Goal: Transaction & Acquisition: Purchase product/service

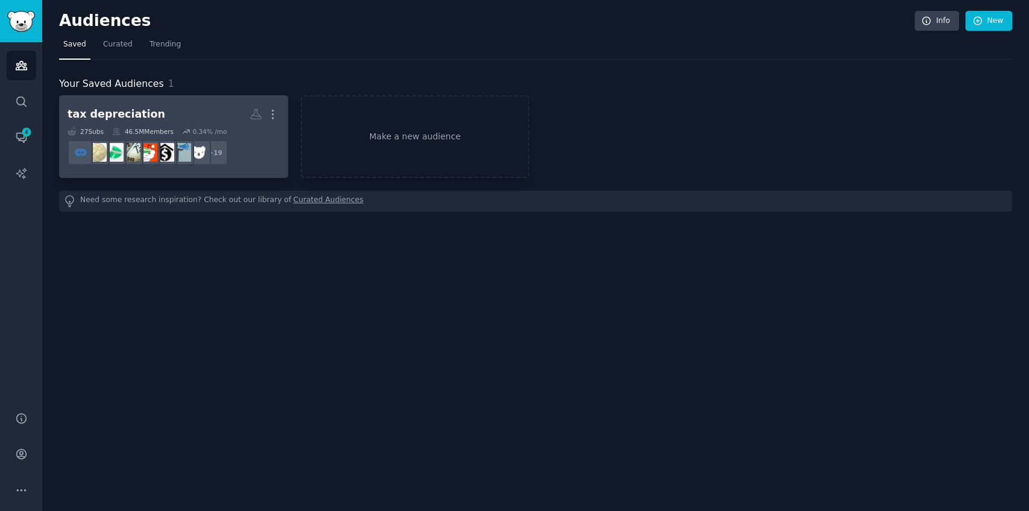
click at [250, 166] on dd "+ 19" at bounding box center [174, 153] width 212 height 34
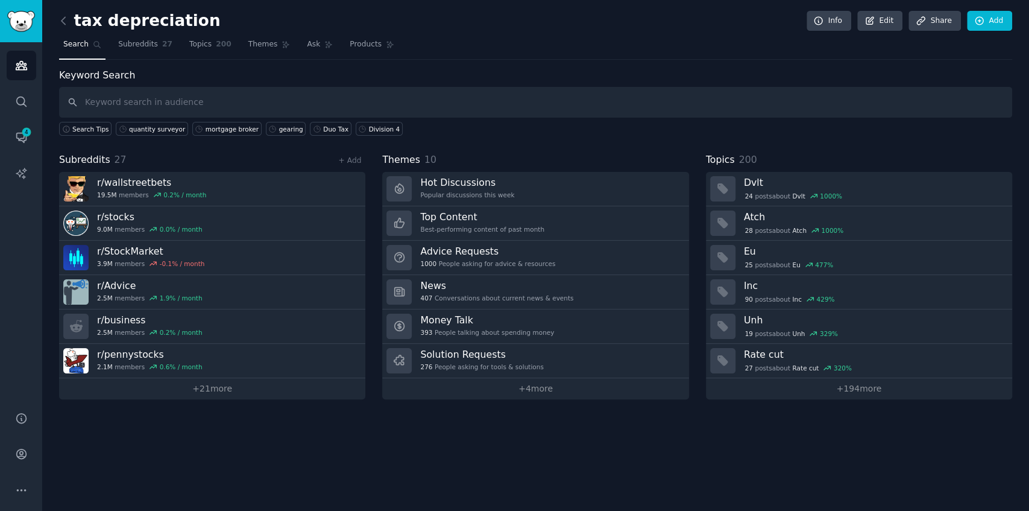
click at [481, 111] on input "text" at bounding box center [535, 102] width 953 height 31
type input "tax depreciation"
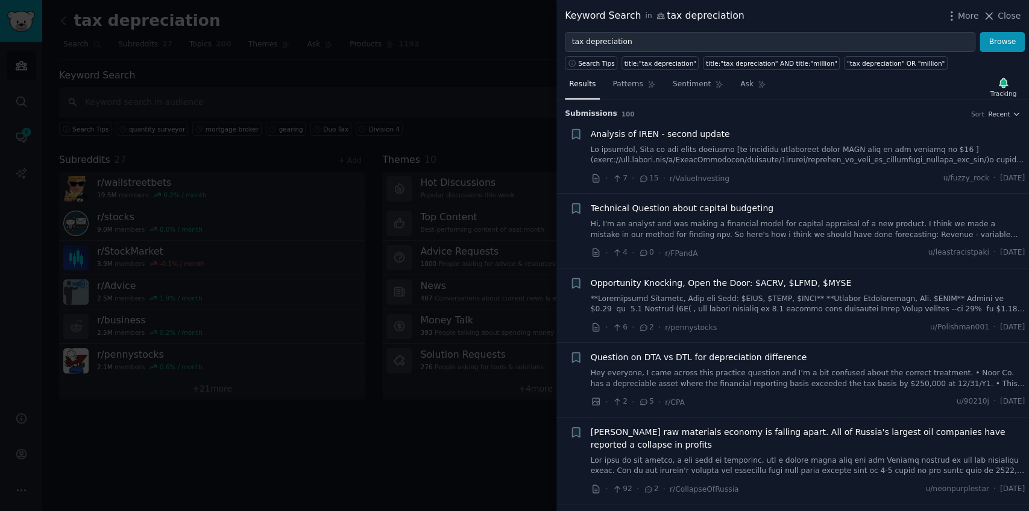
click at [800, 145] on link at bounding box center [808, 155] width 435 height 21
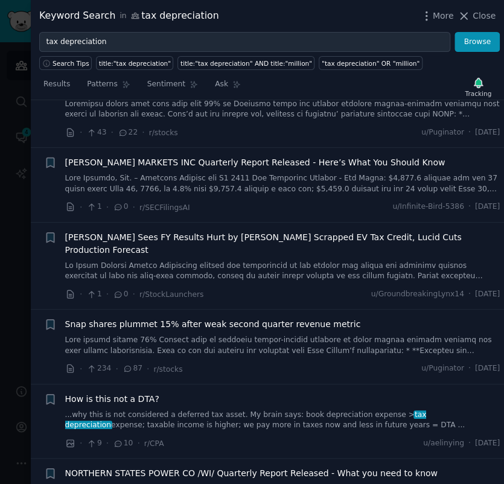
scroll to position [1515, 0]
click at [463, 24] on div "Keyword Search in tax depreciation More Close" at bounding box center [267, 16] width 473 height 32
click at [469, 19] on icon at bounding box center [463, 16] width 13 height 13
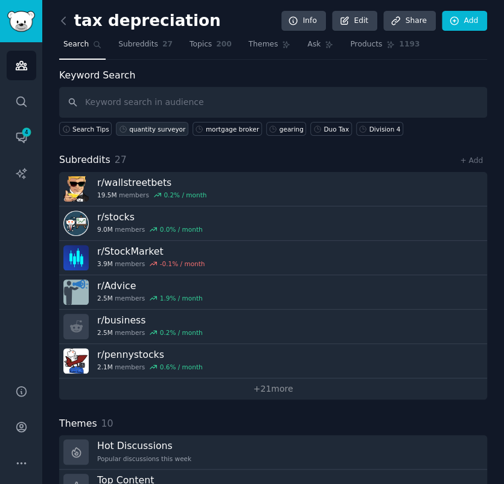
click at [152, 130] on div "quantity surveyor" at bounding box center [157, 129] width 56 height 8
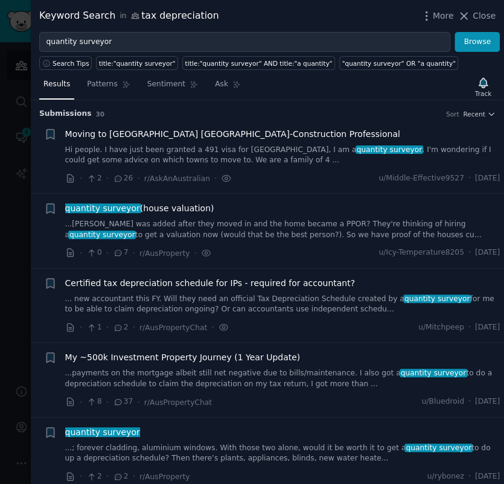
click at [80, 150] on link "Hi people. I have just been granted a 491 visa for [GEOGRAPHIC_DATA], I am a qu…" at bounding box center [282, 155] width 435 height 21
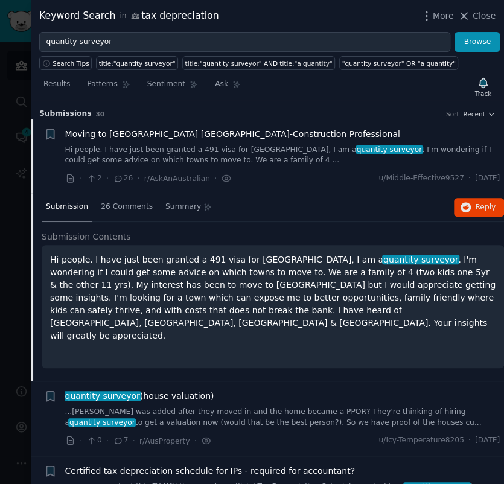
scroll to position [19, 0]
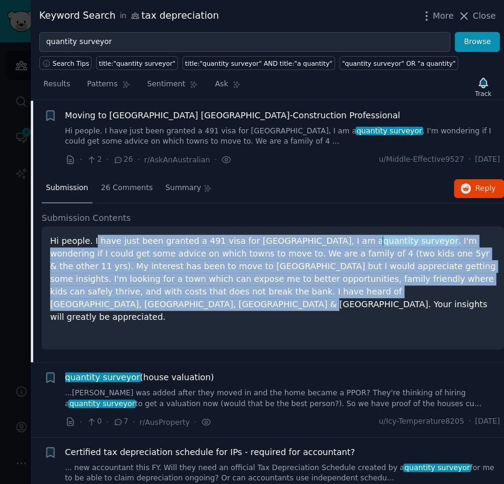
drag, startPoint x: 92, startPoint y: 235, endPoint x: 326, endPoint y: 285, distance: 239.1
click at [326, 285] on p "Hi people. I have just been granted a 491 visa for [GEOGRAPHIC_DATA], I am a qu…" at bounding box center [272, 279] width 445 height 89
click at [223, 78] on link "Ask" at bounding box center [227, 87] width 34 height 25
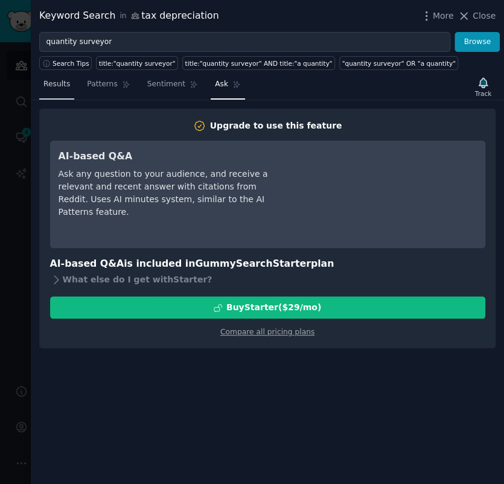
click at [58, 80] on span "Results" at bounding box center [56, 84] width 27 height 11
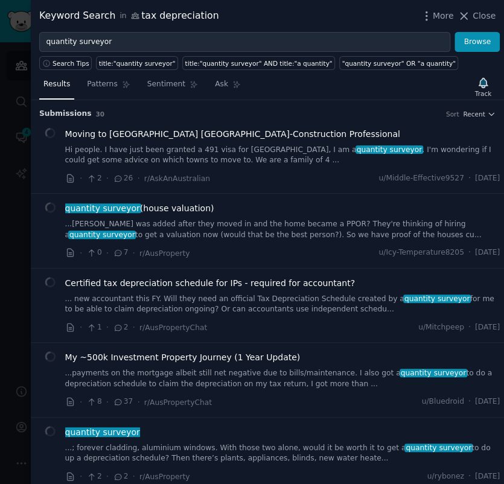
click at [200, 219] on link "...[PERSON_NAME] was added after they moved in and the home became a PPOR? They…" at bounding box center [282, 229] width 435 height 21
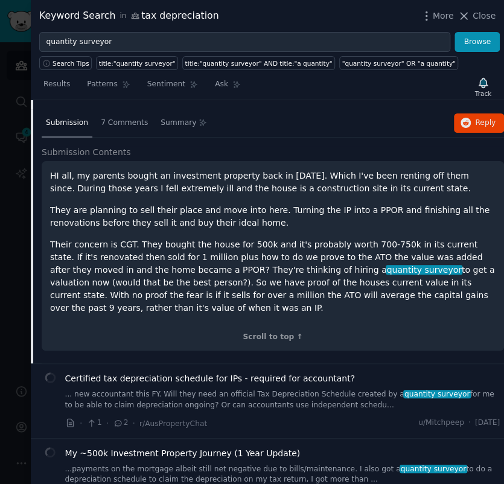
scroll to position [174, 0]
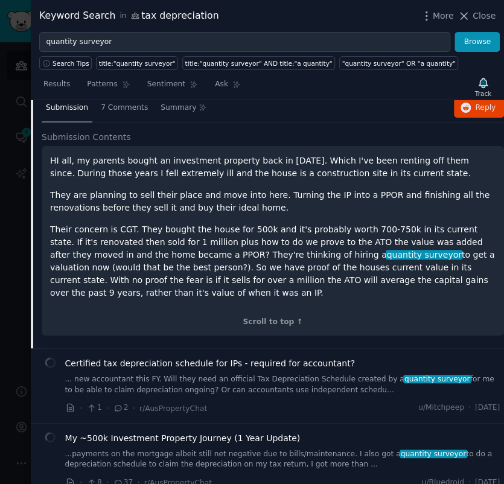
drag, startPoint x: 299, startPoint y: 181, endPoint x: 276, endPoint y: 182, distance: 22.9
click at [276, 182] on div "HI all, my parents bought an investment property back in [DATE]. Which I've bee…" at bounding box center [272, 226] width 445 height 145
drag, startPoint x: 58, startPoint y: 171, endPoint x: 95, endPoint y: 174, distance: 36.9
click at [95, 174] on p "HI all, my parents bought an investment property back in [DATE]. Which I've bee…" at bounding box center [272, 166] width 445 height 25
click at [192, 157] on p "HI all, my parents bought an investment property back in [DATE]. Which I've bee…" at bounding box center [272, 166] width 445 height 25
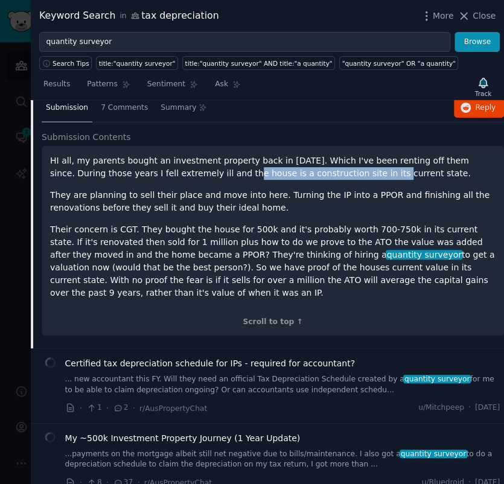
drag, startPoint x: 168, startPoint y: 172, endPoint x: 300, endPoint y: 173, distance: 132.1
click at [300, 173] on p "HI all, my parents bought an investment property back in [DATE]. Which I've bee…" at bounding box center [272, 166] width 445 height 25
click at [312, 174] on p "HI all, my parents bought an investment property back in [DATE]. Which I've bee…" at bounding box center [272, 166] width 445 height 25
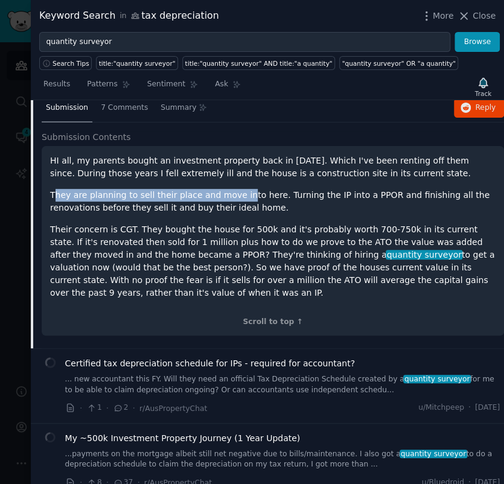
drag, startPoint x: 55, startPoint y: 197, endPoint x: 238, endPoint y: 191, distance: 182.2
click at [236, 193] on p "They are planning to sell their place and move into here. Turning the IP into a…" at bounding box center [272, 201] width 445 height 25
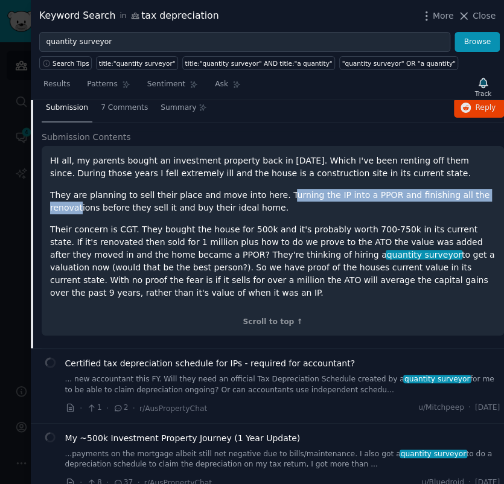
drag, startPoint x: 271, startPoint y: 189, endPoint x: 467, endPoint y: 189, distance: 196.0
click at [467, 189] on p "They are planning to sell their place and move into here. Turning the IP into a…" at bounding box center [272, 201] width 445 height 25
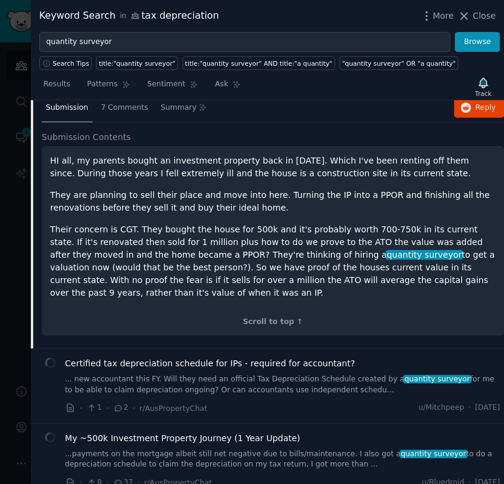
click at [153, 223] on p "Their concern is CGT. They bought the house for 500k and it's probably worth 70…" at bounding box center [272, 261] width 445 height 76
drag, startPoint x: 71, startPoint y: 229, endPoint x: 141, endPoint y: 226, distance: 70.0
click at [141, 226] on p "Their concern is CGT. They bought the house for 500k and it's probably worth 70…" at bounding box center [272, 261] width 445 height 76
drag, startPoint x: 236, startPoint y: 226, endPoint x: 317, endPoint y: 227, distance: 80.8
click at [317, 227] on p "Their concern is CGT. They bought the house for 500k and it's probably worth 70…" at bounding box center [272, 261] width 445 height 76
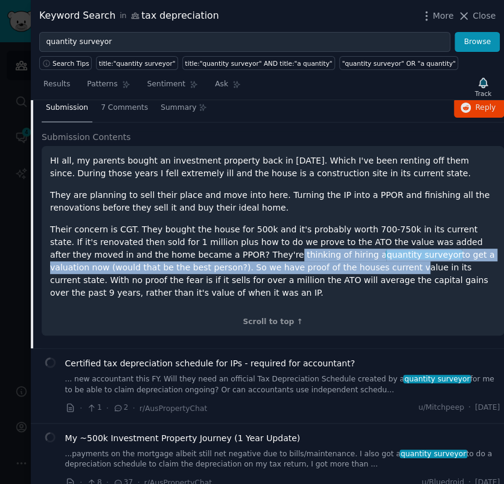
drag, startPoint x: 180, startPoint y: 252, endPoint x: 251, endPoint y: 266, distance: 72.5
click at [254, 259] on p "Their concern is CGT. They bought the house for 500k and it's probably worth 70…" at bounding box center [272, 261] width 445 height 76
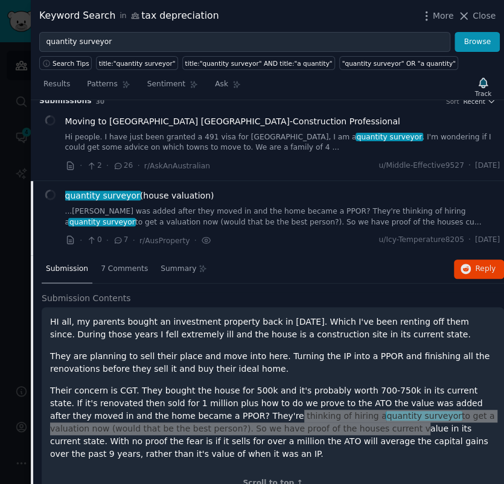
scroll to position [0, 0]
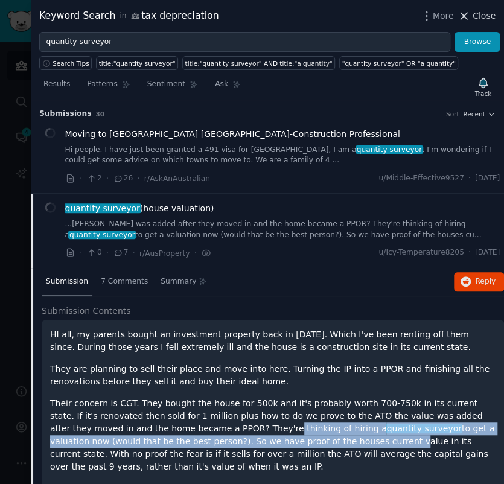
click at [491, 16] on span "Close" at bounding box center [483, 16] width 23 height 13
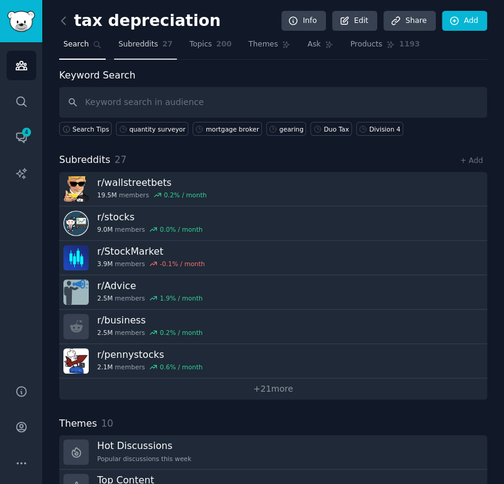
click at [118, 46] on span "Subreddits" at bounding box center [138, 44] width 40 height 11
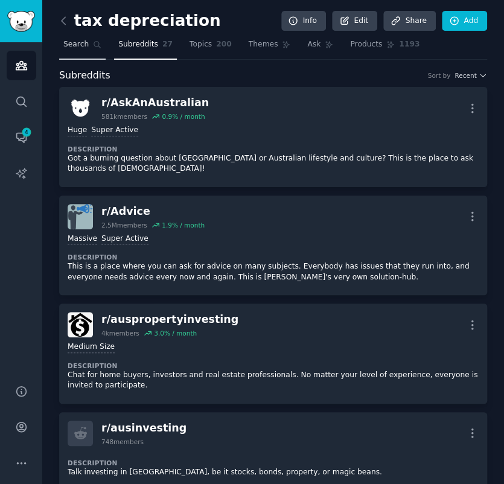
click at [75, 50] on link "Search" at bounding box center [82, 47] width 46 height 25
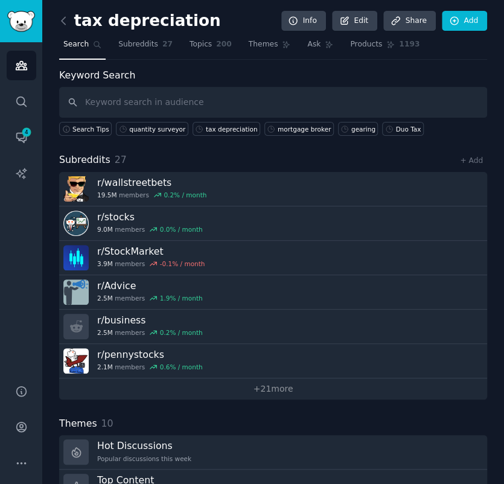
click at [230, 101] on input "text" at bounding box center [273, 102] width 428 height 31
click at [223, 107] on input "text" at bounding box center [273, 102] width 428 height 31
type input "property valuation"
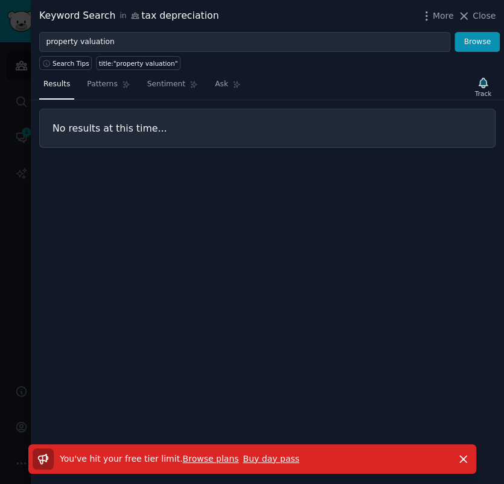
click at [255, 312] on div "Results Patterns Sentiment Ask Track No results at this time..." at bounding box center [267, 277] width 473 height 414
click at [204, 454] on link "Browse plans" at bounding box center [210, 458] width 56 height 10
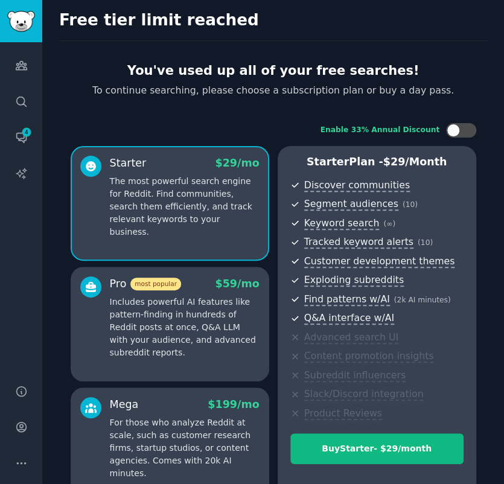
click at [168, 103] on div "You've used up all of your free searches! To continue searching, please choose …" at bounding box center [273, 352] width 428 height 596
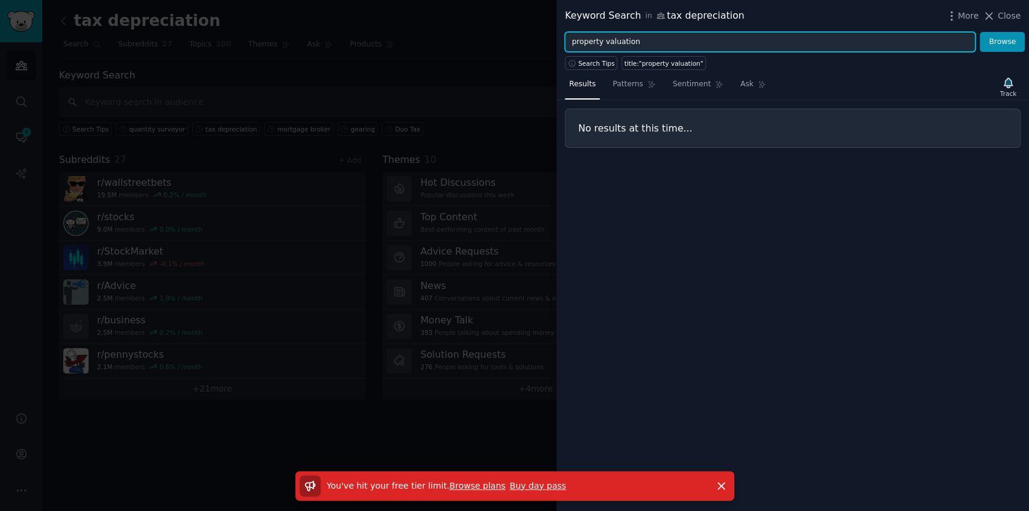
click at [652, 48] on input "property valuation" at bounding box center [770, 42] width 411 height 21
drag, startPoint x: 652, startPoint y: 48, endPoint x: 628, endPoint y: 51, distance: 24.9
click at [628, 51] on div "Keyword Search in tax depreciation More Close property valuation Browse Search …" at bounding box center [793, 255] width 473 height 511
type input "p"
click at [980, 32] on button "Browse" at bounding box center [1002, 42] width 45 height 21
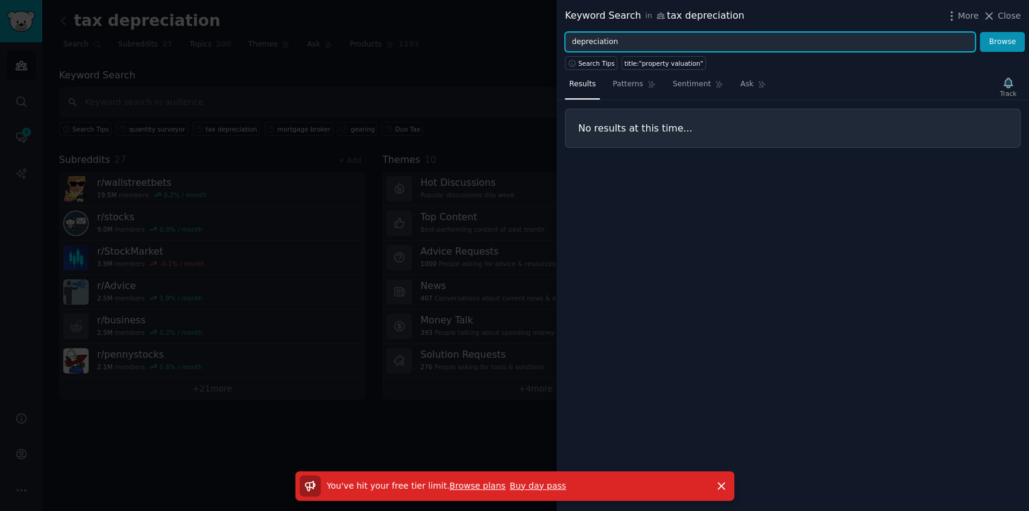
click at [572, 43] on input "depreciation" at bounding box center [770, 42] width 411 height 21
type input "tax depreciation"
click at [980, 32] on button "Browse" at bounding box center [1002, 42] width 45 height 21
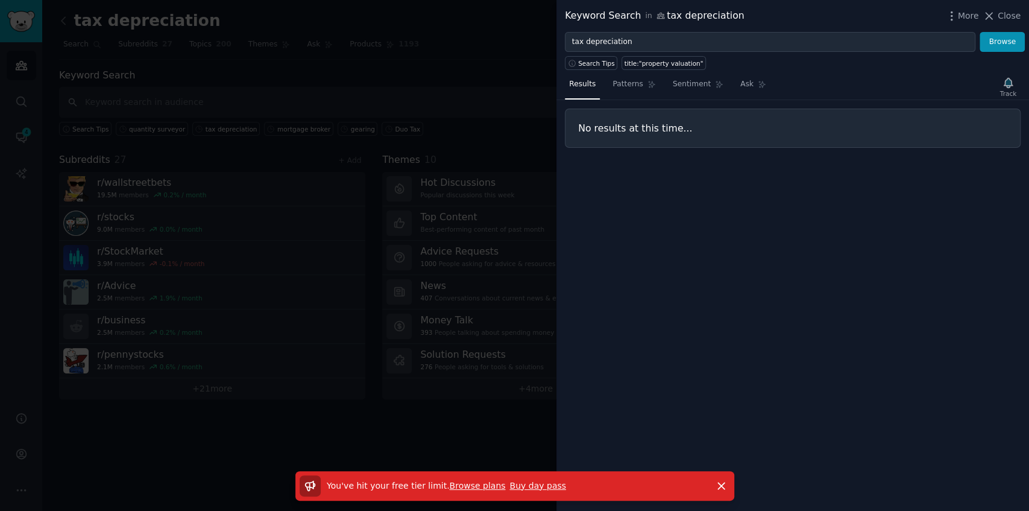
click at [466, 487] on link "Browse plans" at bounding box center [477, 486] width 56 height 10
click at [521, 482] on link "Buy day pass" at bounding box center [538, 486] width 56 height 10
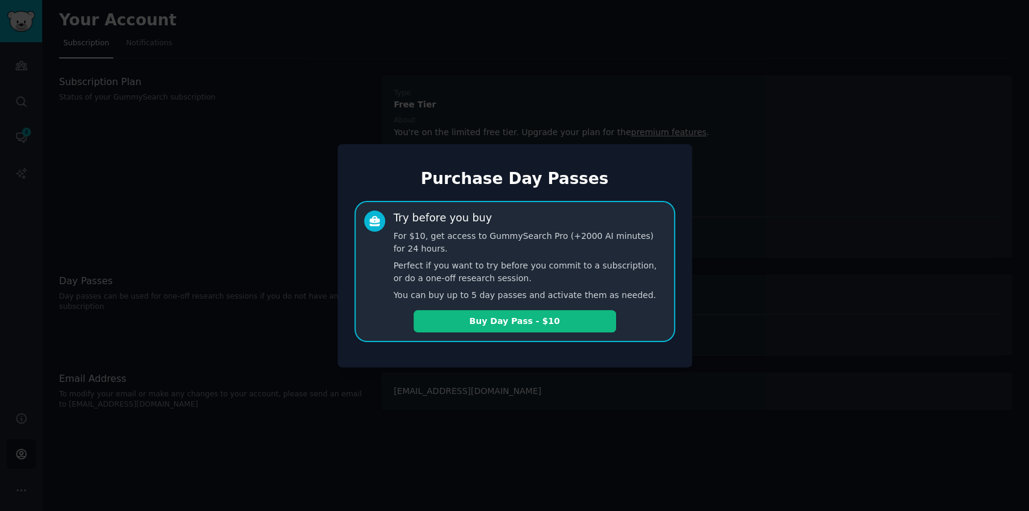
click at [552, 391] on div at bounding box center [514, 255] width 1029 height 511
